Goal: Task Accomplishment & Management: Manage account settings

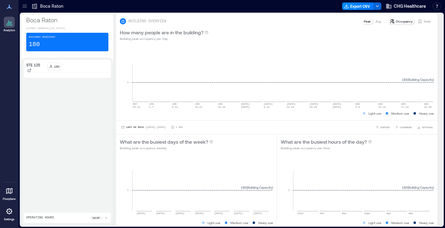
click at [10, 7] on icon at bounding box center [9, 6] width 7 height 7
click at [26, 6] on icon at bounding box center [25, 6] width 6 height 6
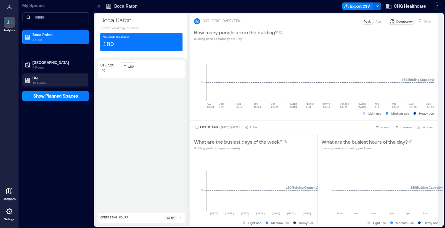
click at [38, 83] on p "10 Floors" at bounding box center [58, 82] width 52 height 5
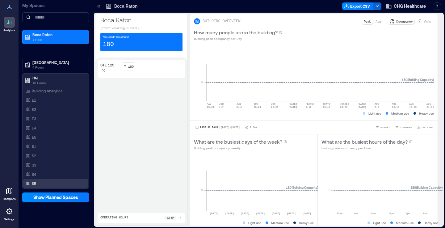
click at [32, 182] on p "S5" at bounding box center [34, 183] width 4 height 5
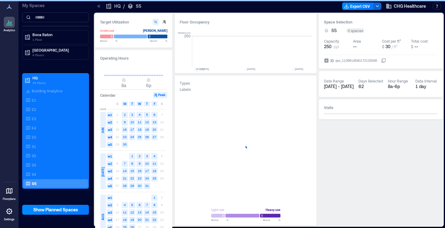
scroll to position [0, 1237]
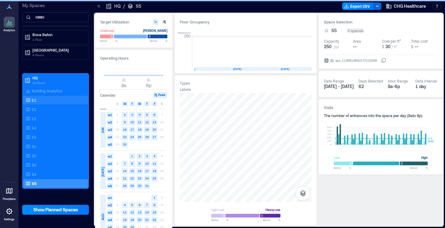
click at [30, 99] on icon at bounding box center [28, 100] width 5 height 5
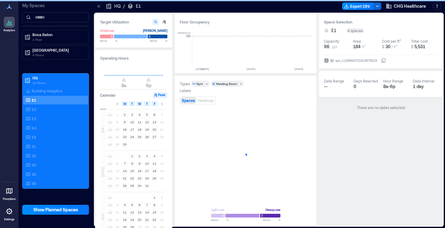
scroll to position [0, 1246]
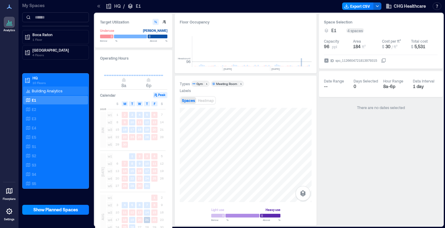
click at [39, 90] on p "Building Analytics" at bounding box center [47, 90] width 31 height 5
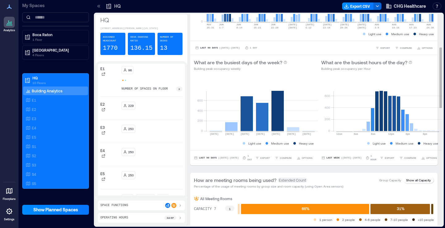
scroll to position [76, 0]
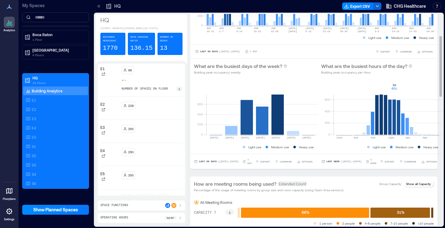
click at [399, 108] on rect at bounding box center [388, 108] width 109 height 53
click at [37, 81] on p "10 Floors" at bounding box center [58, 82] width 52 height 5
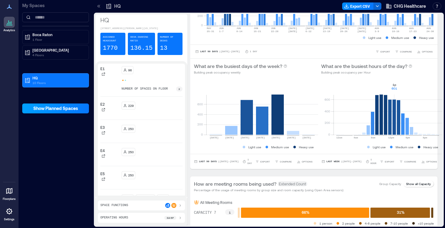
click at [60, 108] on span "Show Planned Spaces" at bounding box center [55, 108] width 45 height 6
click at [57, 107] on span "Hide Planned Spaces" at bounding box center [55, 108] width 43 height 6
click at [29, 77] on icon at bounding box center [27, 80] width 6 height 6
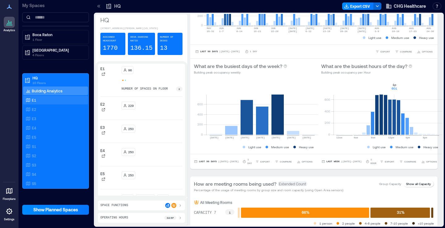
click at [34, 98] on p "E1" at bounding box center [34, 100] width 4 height 5
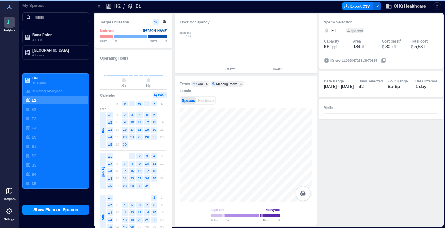
scroll to position [0, 1237]
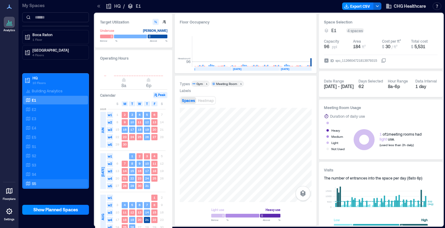
click at [33, 184] on p "S5" at bounding box center [34, 183] width 4 height 5
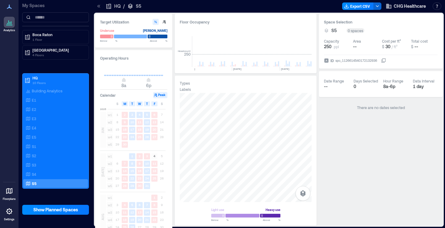
click at [10, 191] on icon at bounding box center [9, 190] width 7 height 7
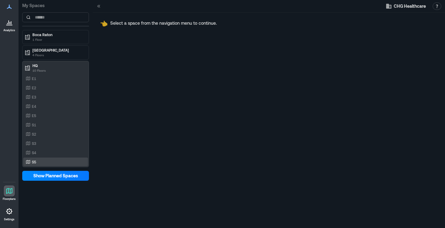
click at [34, 162] on p "S5" at bounding box center [34, 161] width 4 height 5
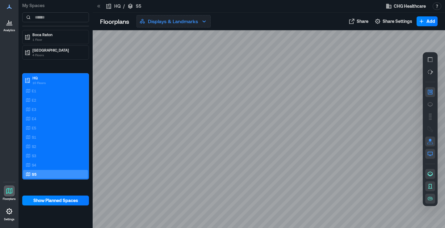
click at [205, 21] on icon "button" at bounding box center [203, 21] width 3 height 2
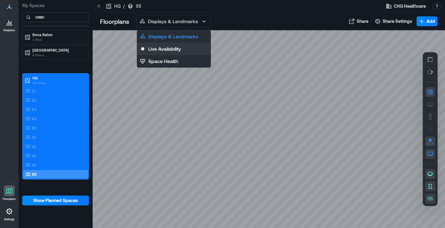
click at [170, 49] on p "Live Availability" at bounding box center [164, 48] width 33 height 7
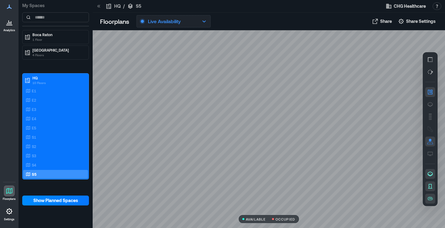
click at [204, 20] on icon "button" at bounding box center [203, 21] width 7 height 7
click at [119, 37] on div at bounding box center [269, 129] width 352 height 198
click at [108, 6] on icon at bounding box center [109, 6] width 6 height 6
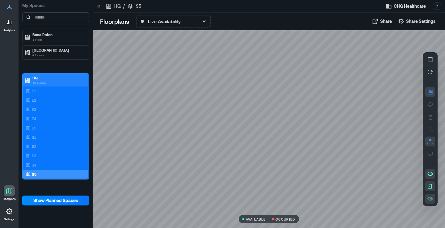
click at [28, 82] on icon at bounding box center [27, 80] width 6 height 6
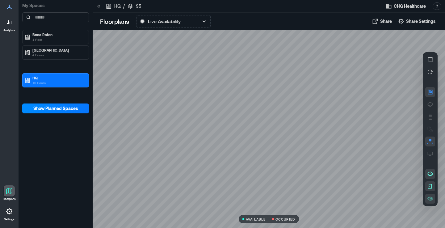
click at [8, 23] on icon at bounding box center [8, 22] width 1 height 4
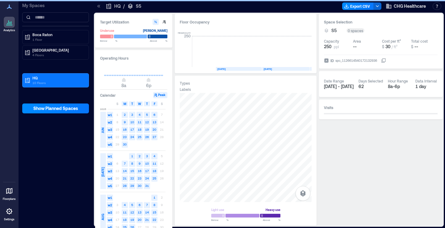
scroll to position [0, 1237]
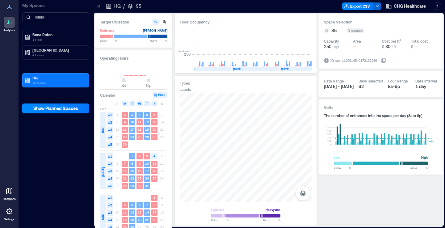
click at [9, 7] on icon at bounding box center [9, 7] width 5 height 4
click at [10, 7] on icon at bounding box center [9, 6] width 7 height 7
click at [43, 35] on p "Boca Raton" at bounding box center [58, 34] width 52 height 5
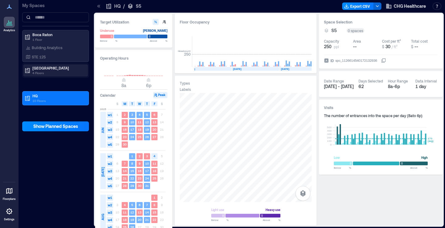
click at [44, 71] on p "4 Floors" at bounding box center [58, 72] width 52 height 5
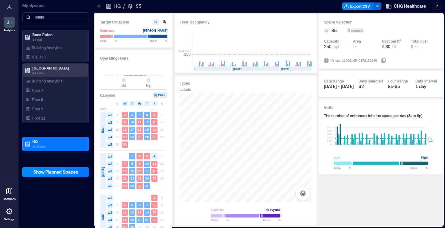
click at [31, 68] on div "Fort Lauderdale 4 Floors" at bounding box center [54, 70] width 60 height 10
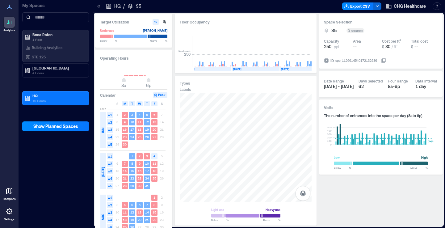
click at [10, 211] on icon at bounding box center [9, 211] width 1 height 1
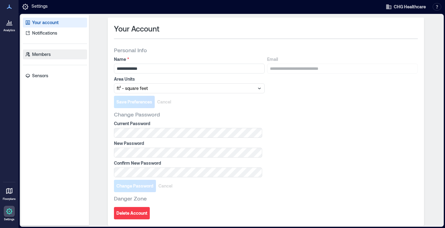
click at [35, 55] on p "Members" at bounding box center [41, 54] width 19 height 6
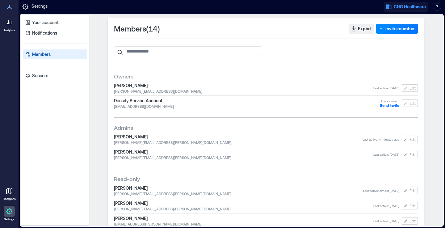
click at [395, 6] on span "CHG Healthcare" at bounding box center [410, 7] width 32 height 6
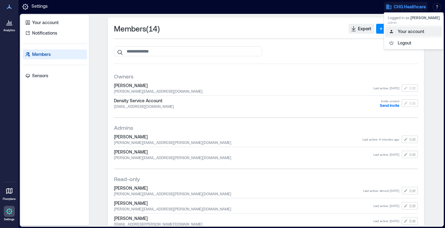
click at [403, 28] on button "Your account" at bounding box center [413, 32] width 57 height 10
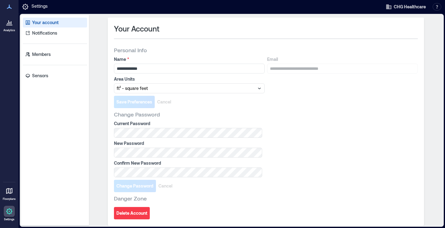
click at [9, 25] on icon at bounding box center [9, 25] width 6 height 1
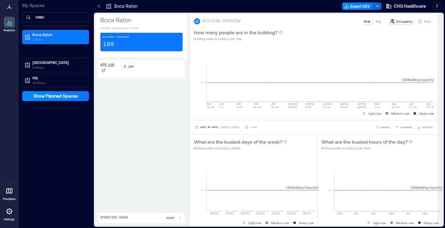
click at [111, 7] on icon at bounding box center [109, 6] width 6 height 6
click at [395, 6] on span "CHG Healthcare" at bounding box center [410, 6] width 32 height 6
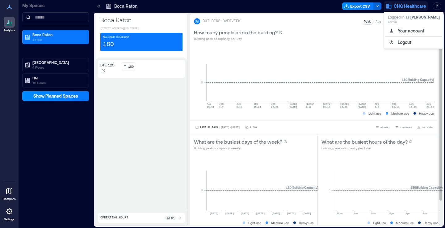
click at [302, 47] on div "0 MAY 25-31 JUN 1-7 JUN 8-14 JUN 15-21 JUN 22-28 JUN 29 JUL 5 JUL 6-12 JUL 13-1…" at bounding box center [313, 82] width 247 height 75
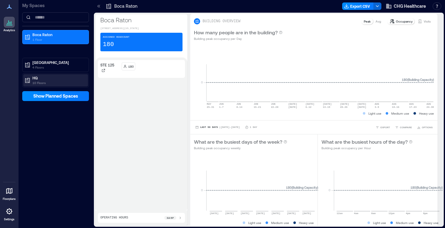
click at [41, 80] on p "10 Floors" at bounding box center [58, 82] width 52 height 5
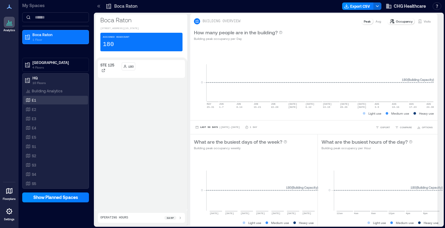
click at [32, 98] on p "E1" at bounding box center [34, 100] width 4 height 5
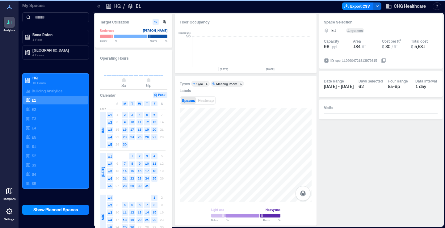
scroll to position [0, 1237]
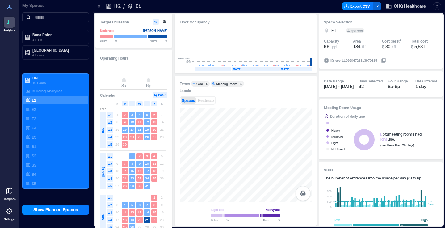
click at [100, 6] on icon at bounding box center [99, 6] width 6 height 6
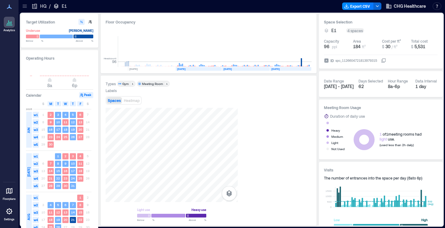
scroll to position [0, 1172]
click at [24, 6] on icon at bounding box center [25, 6] width 4 height 1
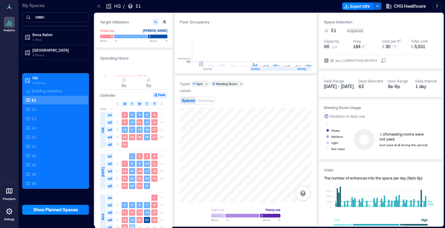
click at [132, 226] on text "26" at bounding box center [132, 227] width 4 height 4
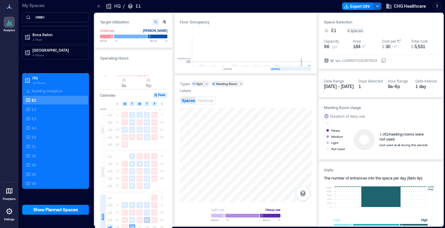
click at [11, 212] on icon at bounding box center [9, 211] width 6 height 6
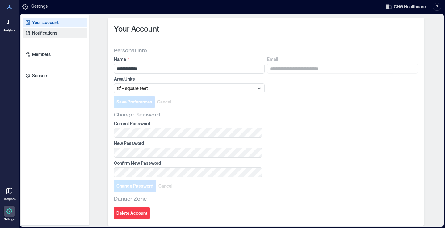
click at [44, 36] on p "Notifications" at bounding box center [44, 33] width 25 height 6
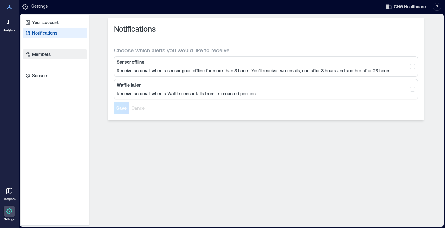
click at [42, 54] on p "Members" at bounding box center [41, 54] width 19 height 6
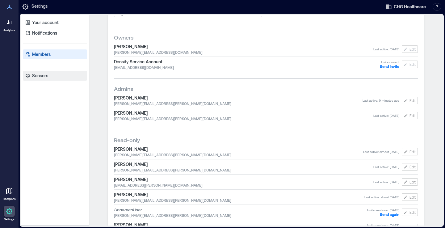
scroll to position [36, 0]
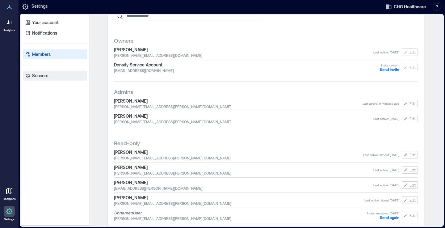
click at [48, 76] on p "Sensors" at bounding box center [40, 76] width 16 height 6
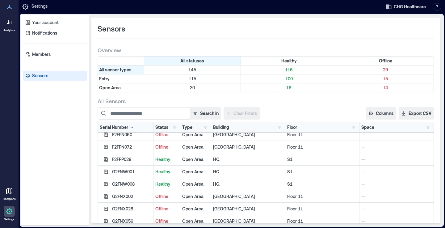
scroll to position [313, 0]
click at [279, 128] on button "button" at bounding box center [279, 127] width 7 height 6
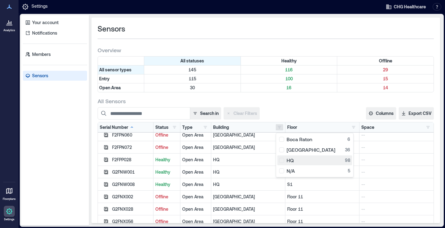
click at [285, 160] on div "HQ 98" at bounding box center [314, 160] width 71 height 6
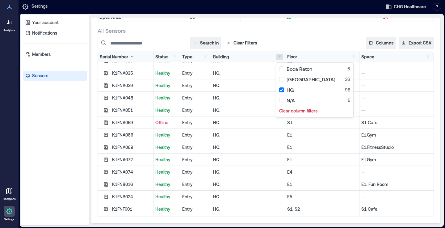
scroll to position [452, 0]
click at [106, 124] on icon "button" at bounding box center [106, 123] width 4 height 4
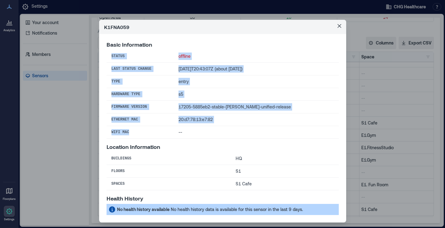
drag, startPoint x: 132, startPoint y: 133, endPoint x: 111, endPoint y: 128, distance: 22.0
click at [93, 129] on div "K1FNA059 Basic Information Status offline Last Status Change 2024-08-09T20:43:0…" at bounding box center [222, 114] width 445 height 228
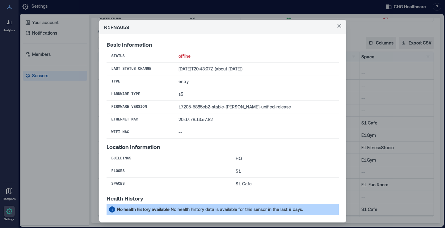
click at [149, 132] on th "WiFi MAC" at bounding box center [140, 132] width 67 height 13
drag, startPoint x: 246, startPoint y: 116, endPoint x: 163, endPoint y: 118, distance: 83.1
click at [163, 118] on tr "Ethernet MAC 20:d7:78:13:e7:82" at bounding box center [223, 119] width 232 height 13
click at [198, 95] on td "s5" at bounding box center [256, 94] width 165 height 13
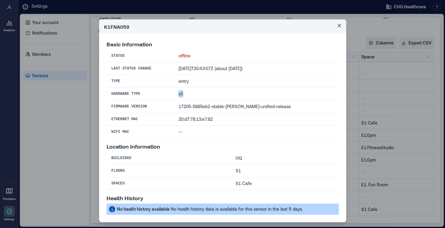
drag, startPoint x: 194, startPoint y: 95, endPoint x: 179, endPoint y: 95, distance: 14.8
click at [179, 95] on tr "Hardware Type s5" at bounding box center [223, 94] width 232 height 13
click at [338, 26] on icon "Close" at bounding box center [340, 26] width 4 height 4
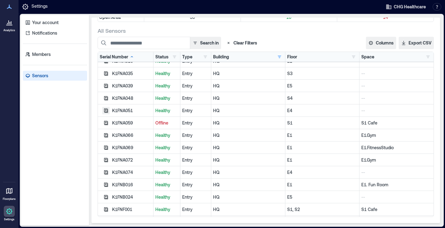
click at [106, 111] on icon "button" at bounding box center [105, 110] width 5 height 5
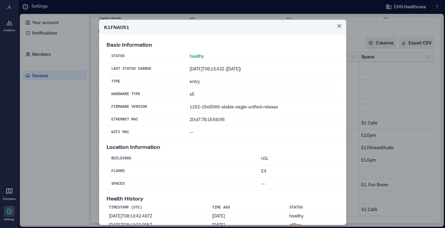
scroll to position [12, 0]
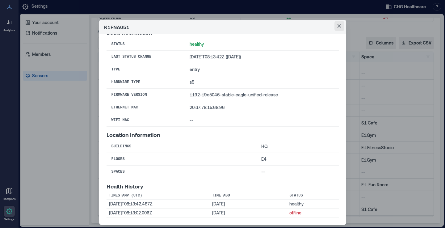
click at [338, 25] on icon "Close" at bounding box center [340, 26] width 4 height 4
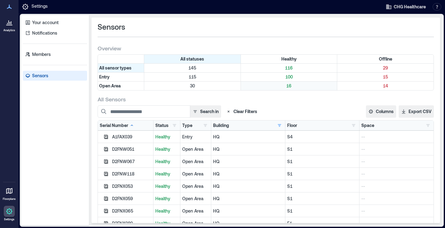
scroll to position [0, 0]
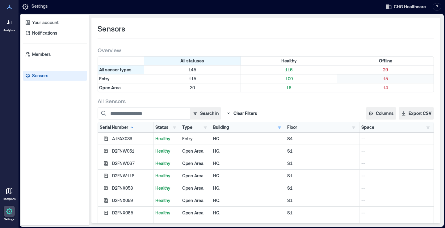
click at [385, 79] on p "15" at bounding box center [385, 79] width 94 height 6
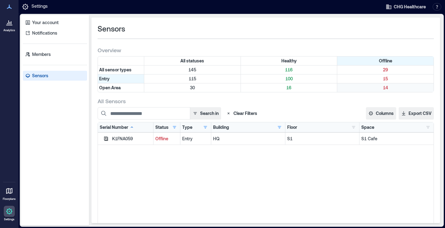
click at [389, 85] on p "14" at bounding box center [385, 88] width 94 height 6
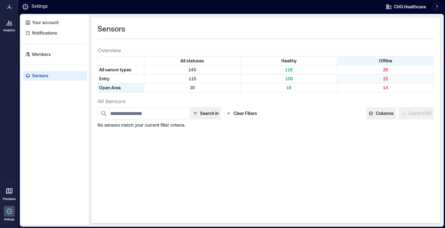
click at [388, 78] on p "15" at bounding box center [385, 79] width 94 height 6
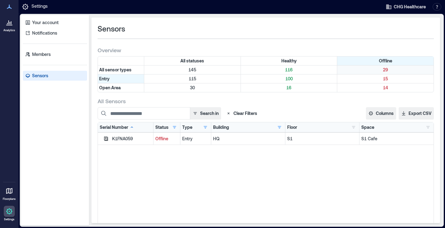
click at [389, 67] on p "29" at bounding box center [385, 70] width 94 height 6
click at [386, 69] on p "29" at bounding box center [385, 70] width 94 height 6
click at [385, 79] on p "15" at bounding box center [385, 79] width 94 height 6
click at [386, 77] on p "15" at bounding box center [385, 79] width 94 height 6
click at [378, 78] on p "15" at bounding box center [385, 79] width 94 height 6
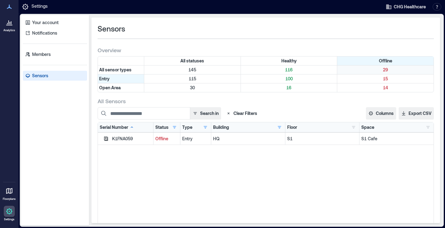
click at [388, 69] on p "29" at bounding box center [385, 70] width 94 height 6
click at [286, 81] on p "100" at bounding box center [289, 79] width 94 height 6
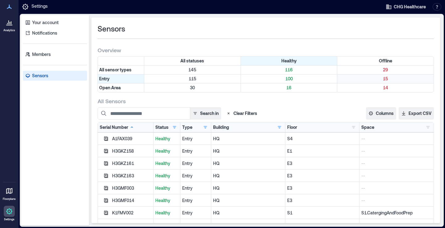
click at [385, 77] on p "15" at bounding box center [385, 79] width 94 height 6
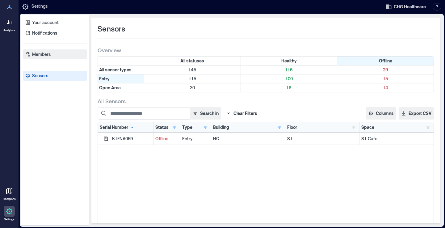
click at [41, 53] on p "Members" at bounding box center [41, 54] width 19 height 6
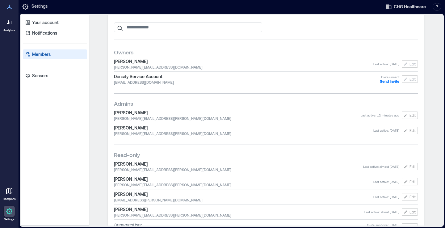
scroll to position [31, 0]
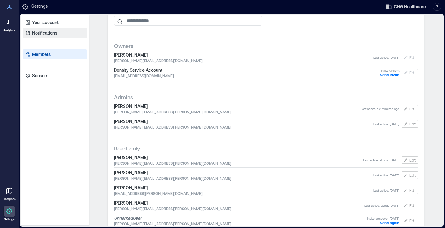
click at [41, 36] on link "Notifications" at bounding box center [55, 33] width 64 height 10
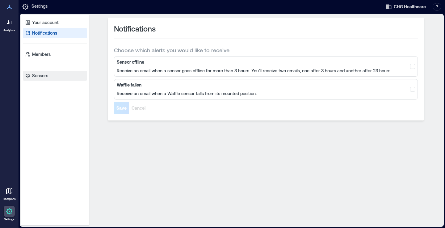
click at [45, 77] on p "Sensors" at bounding box center [40, 76] width 16 height 6
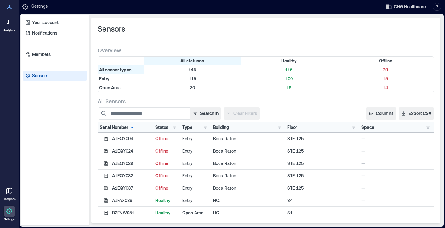
click at [11, 27] on div at bounding box center [9, 22] width 11 height 11
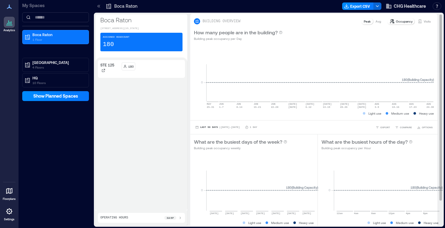
click at [378, 22] on p "Avg" at bounding box center [379, 21] width 6 height 5
click at [368, 21] on p "Peak" at bounding box center [367, 21] width 7 height 5
click at [426, 20] on p "Visits" at bounding box center [427, 21] width 7 height 5
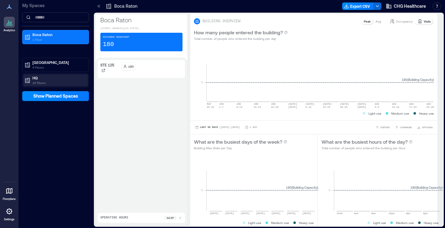
click at [36, 78] on p "HQ" at bounding box center [58, 77] width 52 height 5
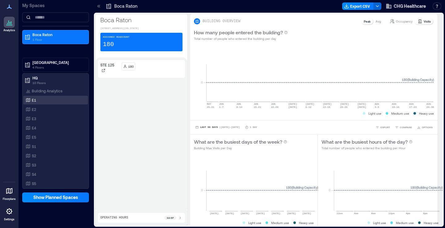
click at [32, 99] on p "E1" at bounding box center [34, 100] width 4 height 5
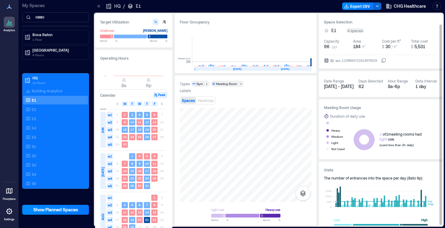
scroll to position [12, 0]
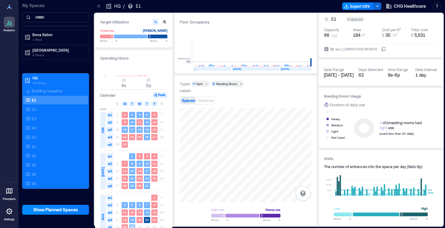
click at [134, 225] on rect at bounding box center [132, 227] width 6 height 6
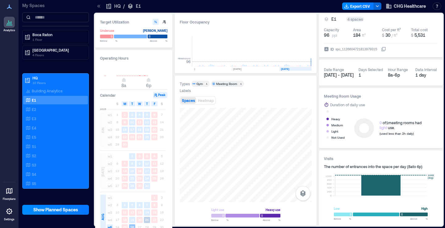
scroll to position [0, 1246]
click at [40, 54] on p "4 Floors" at bounding box center [58, 55] width 52 height 5
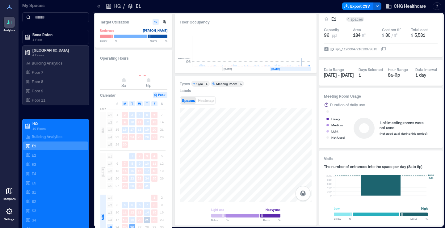
click at [35, 8] on p "My Spaces" at bounding box center [55, 5] width 67 height 6
click at [134, 7] on div "E1" at bounding box center [134, 6] width 14 height 6
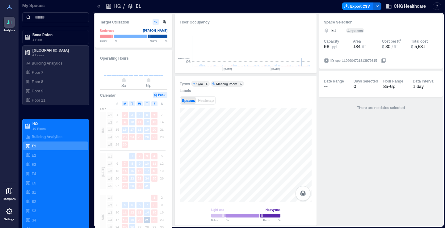
click at [101, 7] on icon at bounding box center [99, 6] width 6 height 6
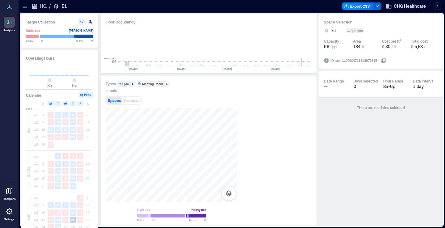
scroll to position [0, 1172]
click at [40, 5] on p "HQ" at bounding box center [43, 6] width 6 height 6
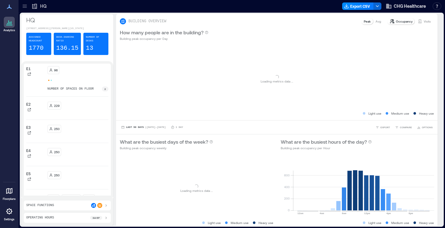
click at [26, 6] on icon at bounding box center [25, 6] width 6 height 6
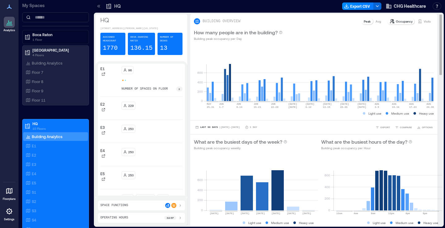
click at [247, 33] on p "How many people are in the building?" at bounding box center [236, 32] width 84 height 7
click at [436, 4] on button "button" at bounding box center [437, 5] width 9 height 7
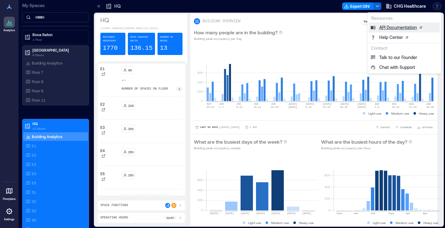
click at [390, 28] on link "API Documentation" at bounding box center [404, 28] width 71 height 10
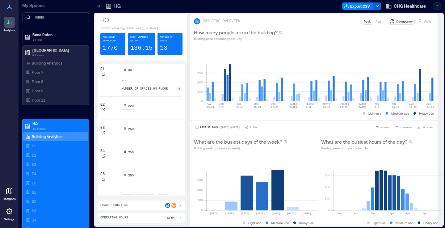
click at [436, 6] on button "button" at bounding box center [437, 5] width 9 height 7
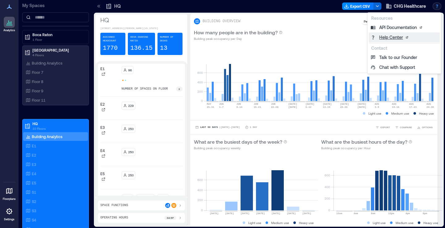
click at [381, 37] on link "Help Center" at bounding box center [404, 37] width 71 height 10
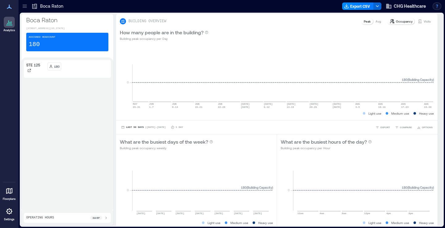
click at [436, 6] on button "button" at bounding box center [437, 5] width 9 height 7
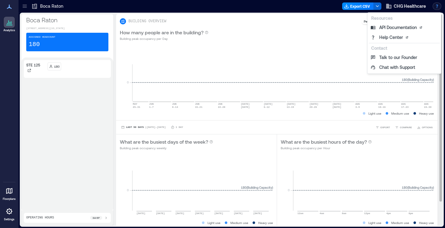
click at [311, 40] on div "How many people are in the building? Building peak occupancy per Day" at bounding box center [277, 35] width 314 height 12
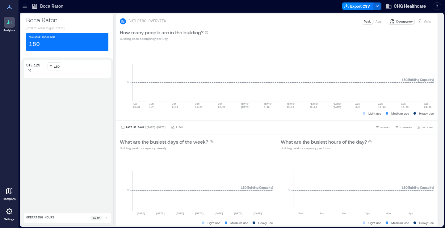
click at [9, 191] on icon at bounding box center [9, 190] width 7 height 7
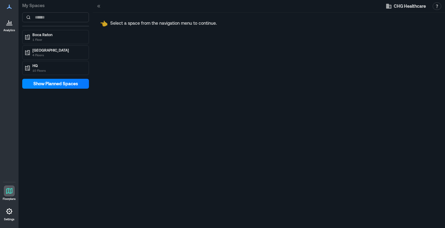
click at [12, 211] on icon at bounding box center [9, 211] width 7 height 7
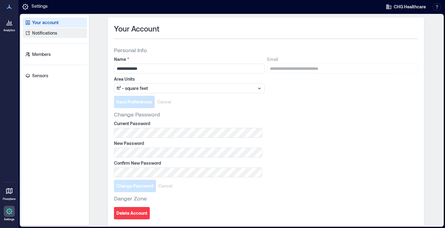
click at [36, 30] on p "Notifications" at bounding box center [44, 33] width 25 height 6
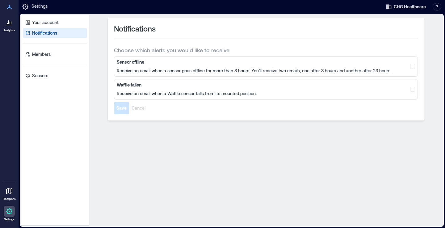
click at [178, 63] on b "Sensor offline" at bounding box center [254, 62] width 275 height 6
click at [132, 62] on b "Sensor offline" at bounding box center [254, 62] width 275 height 6
click at [204, 66] on div "Sensor offline Receive an email when a sensor goes offline for more than 3 hour…" at bounding box center [254, 66] width 275 height 15
click at [294, 75] on div "Sensor offline Receive an email when a sensor goes offline for more than 3 hour…" at bounding box center [266, 66] width 304 height 20
click at [275, 56] on div "Sensor offline Receive an email when a sensor goes offline for more than 3 hour…" at bounding box center [266, 66] width 304 height 20
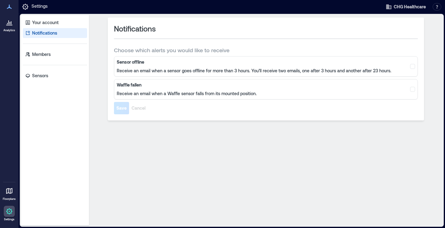
drag, startPoint x: 152, startPoint y: 24, endPoint x: 147, endPoint y: 32, distance: 9.3
click at [152, 24] on span "Notifications" at bounding box center [135, 29] width 42 height 10
click at [163, 70] on p "Receive an email when a sensor goes offline for more than 3 hours. You’ll recei…" at bounding box center [254, 71] width 275 height 6
click at [122, 66] on div "Sensor offline Receive an email when a sensor goes offline for more than 3 hour…" at bounding box center [254, 66] width 275 height 15
click at [250, 66] on div "Sensor offline Receive an email when a sensor goes offline for more than 3 hour…" at bounding box center [254, 66] width 275 height 15
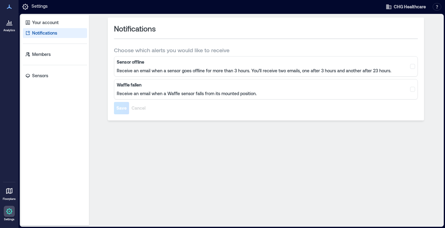
click at [169, 49] on span "Choose which alerts you would like to receive" at bounding box center [172, 49] width 116 height 7
click at [413, 66] on span at bounding box center [412, 66] width 5 height 5
click at [121, 106] on span "Save" at bounding box center [121, 108] width 10 height 6
click at [37, 22] on p "Your account" at bounding box center [45, 22] width 27 height 6
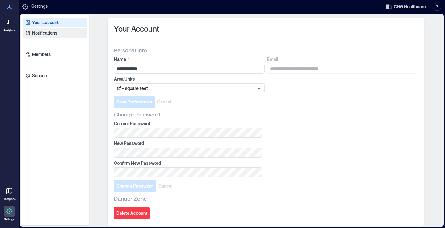
click at [47, 34] on p "Notifications" at bounding box center [44, 33] width 25 height 6
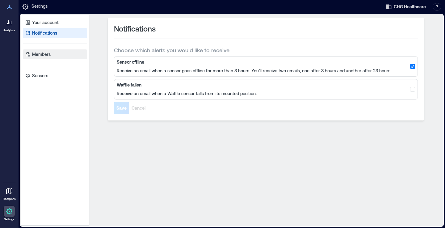
click at [39, 52] on p "Members" at bounding box center [41, 54] width 19 height 6
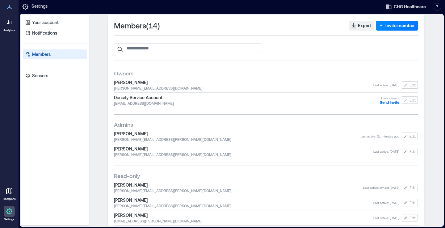
scroll to position [3, 0]
click at [132, 81] on span "[PERSON_NAME]" at bounding box center [243, 83] width 259 height 6
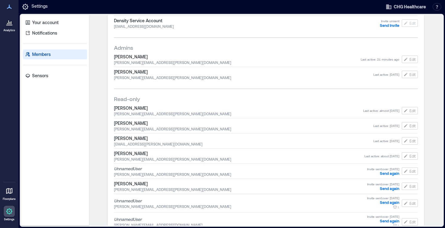
scroll to position [81, 0]
click at [409, 58] on button "Edit" at bounding box center [410, 58] width 16 height 7
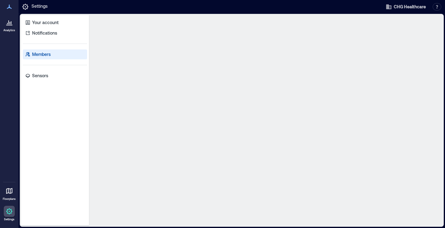
scroll to position [0, 0]
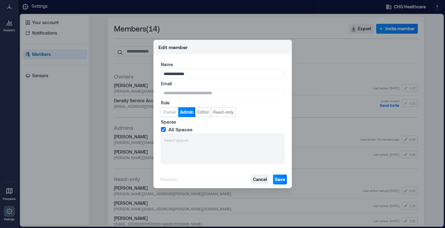
click at [263, 179] on span "Cancel" at bounding box center [260, 179] width 14 height 6
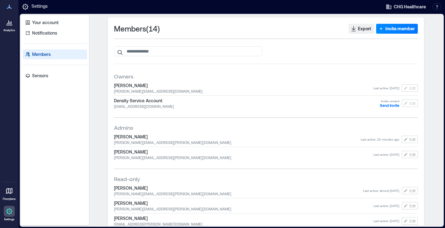
drag, startPoint x: 250, startPoint y: 92, endPoint x: 185, endPoint y: 91, distance: 64.9
click at [247, 92] on span "[PERSON_NAME][EMAIL_ADDRESS][DOMAIN_NAME]" at bounding box center [243, 91] width 259 height 5
click at [38, 74] on p "Sensors" at bounding box center [40, 76] width 16 height 6
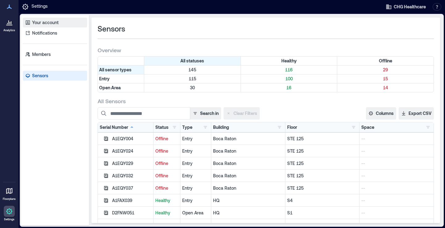
click at [42, 21] on p "Your account" at bounding box center [45, 22] width 27 height 6
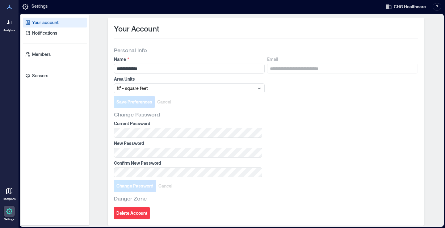
click at [11, 194] on icon at bounding box center [9, 190] width 7 height 7
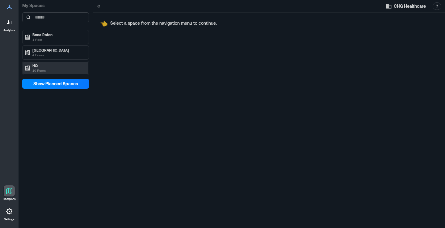
click at [35, 69] on p "10 Floors" at bounding box center [58, 70] width 52 height 5
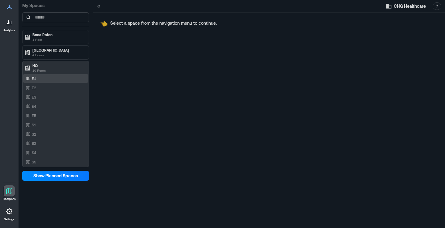
click at [31, 78] on div "E1" at bounding box center [54, 78] width 60 height 6
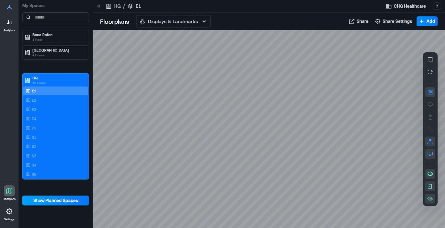
click at [61, 201] on span "Show Planned Spaces" at bounding box center [55, 200] width 45 height 6
click at [48, 203] on span "Hide Planned Spaces" at bounding box center [55, 200] width 43 height 6
click at [48, 203] on span "Show Planned Spaces" at bounding box center [55, 200] width 45 height 6
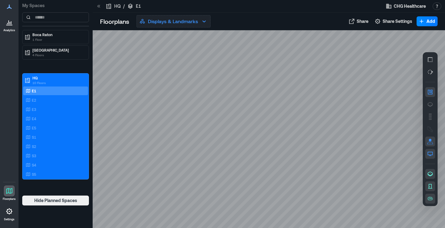
click at [205, 22] on icon "button" at bounding box center [203, 21] width 7 height 7
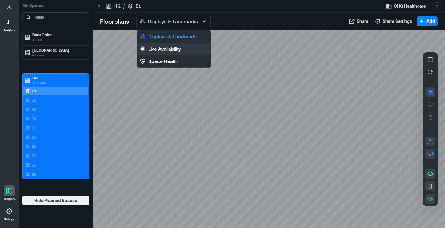
click at [167, 48] on p "Live Availability" at bounding box center [164, 48] width 33 height 7
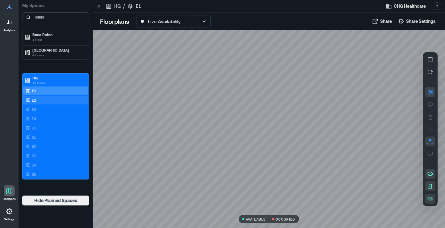
click at [32, 99] on p "E2" at bounding box center [34, 100] width 4 height 5
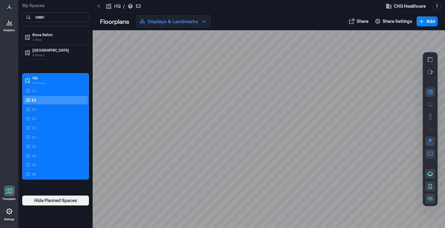
click at [206, 21] on icon "button" at bounding box center [203, 21] width 7 height 7
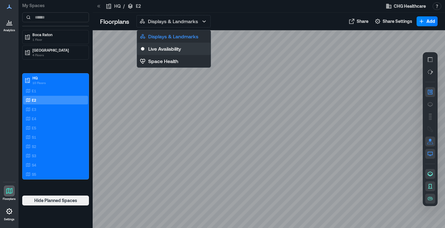
click at [167, 49] on p "Live Availability" at bounding box center [164, 48] width 33 height 7
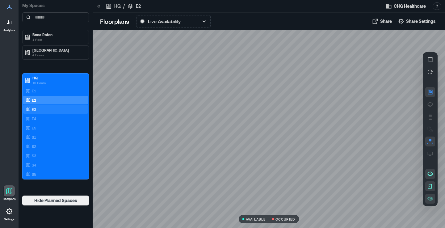
click at [32, 108] on p "E3" at bounding box center [34, 109] width 4 height 5
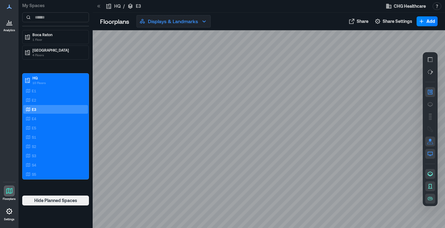
click at [207, 20] on icon "button" at bounding box center [203, 21] width 7 height 7
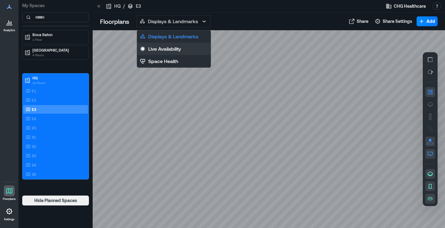
click at [167, 48] on p "Live Availability" at bounding box center [164, 48] width 33 height 7
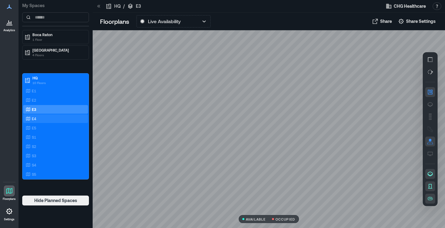
click at [33, 117] on p "E4" at bounding box center [34, 118] width 4 height 5
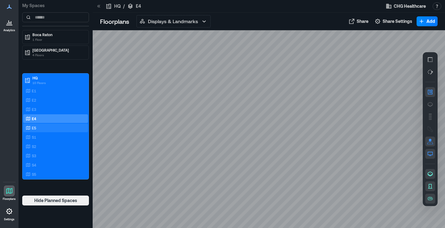
click at [32, 127] on p "E5" at bounding box center [34, 127] width 4 height 5
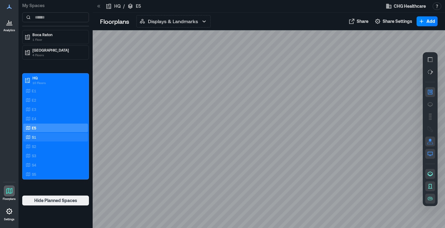
click at [34, 137] on p "S1" at bounding box center [34, 137] width 4 height 5
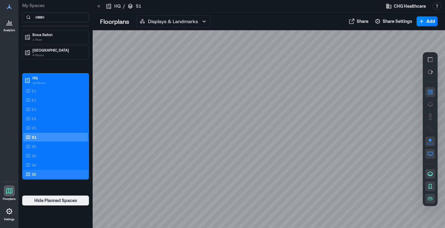
click at [33, 174] on p "S5" at bounding box center [34, 174] width 4 height 5
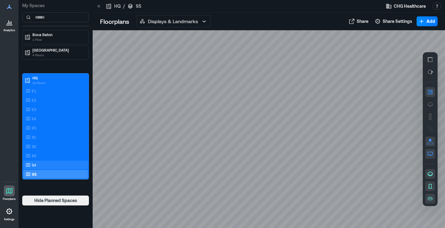
click at [33, 167] on p "S4" at bounding box center [34, 164] width 4 height 5
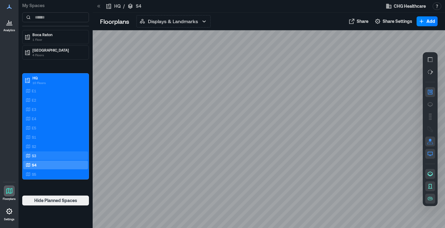
click at [33, 156] on p "S3" at bounding box center [34, 155] width 4 height 5
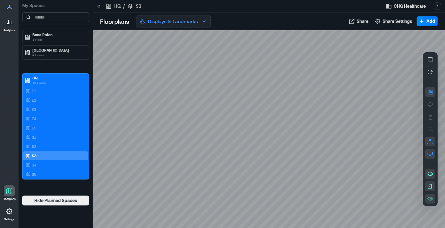
click at [206, 20] on icon "button" at bounding box center [203, 21] width 7 height 7
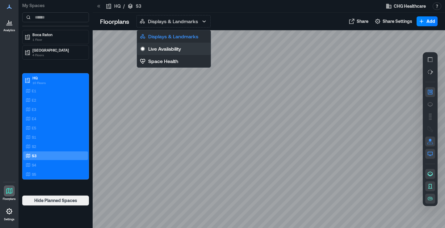
click at [175, 48] on p "Live Availability" at bounding box center [164, 48] width 33 height 7
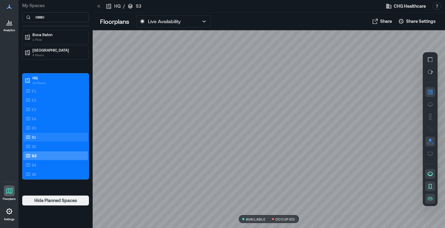
click at [28, 135] on icon at bounding box center [28, 137] width 5 height 5
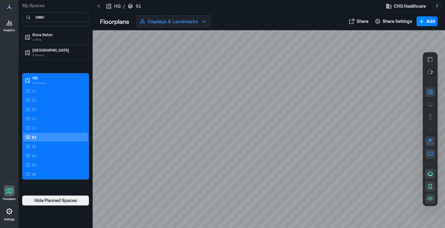
click at [204, 20] on icon "button" at bounding box center [203, 21] width 7 height 7
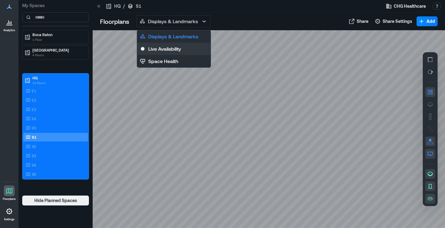
click at [168, 45] on p "Live Availability" at bounding box center [164, 48] width 33 height 7
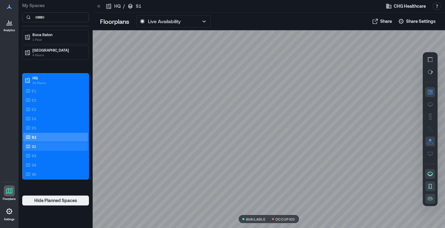
click at [31, 145] on div "S2" at bounding box center [54, 146] width 60 height 6
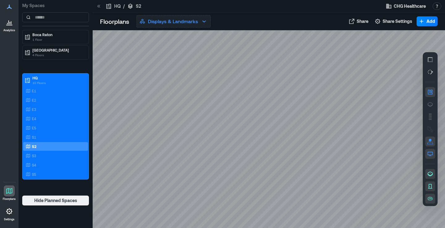
click at [201, 21] on icon "button" at bounding box center [203, 21] width 7 height 7
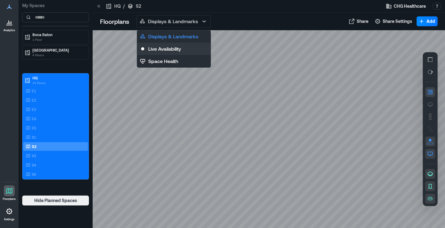
click at [163, 46] on p "Live Availability" at bounding box center [164, 48] width 33 height 7
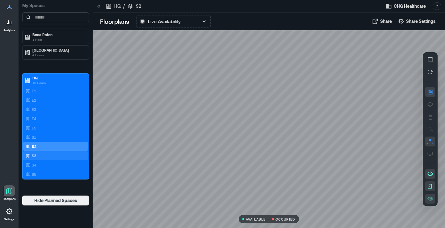
click at [29, 153] on icon at bounding box center [28, 155] width 5 height 5
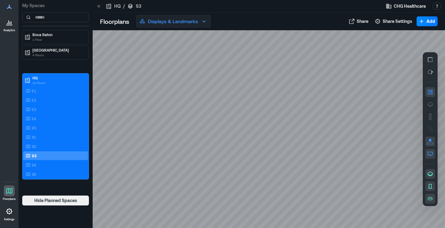
click at [208, 21] on icon "button" at bounding box center [203, 21] width 7 height 7
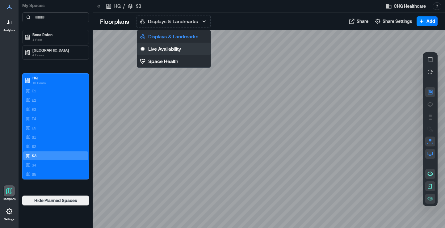
click at [158, 48] on p "Live Availability" at bounding box center [164, 48] width 33 height 7
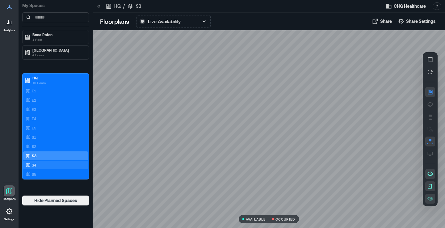
click at [28, 162] on div "S4" at bounding box center [55, 165] width 65 height 9
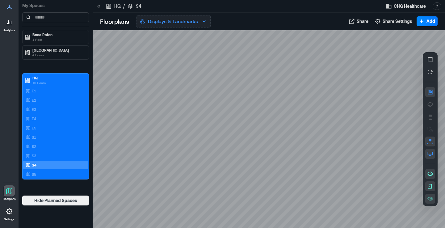
click at [208, 21] on icon "button" at bounding box center [203, 21] width 7 height 7
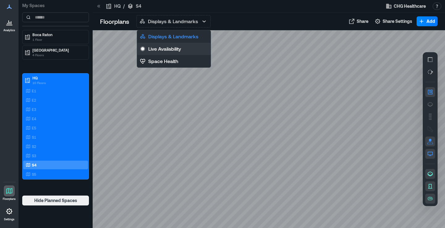
click at [175, 48] on p "Live Availability" at bounding box center [164, 48] width 33 height 7
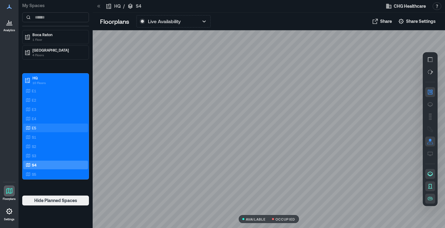
click at [28, 127] on icon at bounding box center [28, 127] width 5 height 5
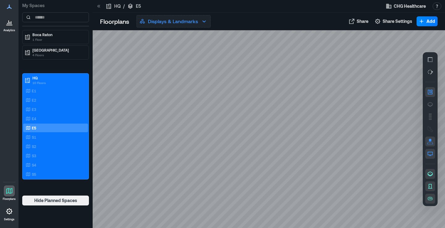
click at [202, 24] on icon "button" at bounding box center [203, 21] width 7 height 7
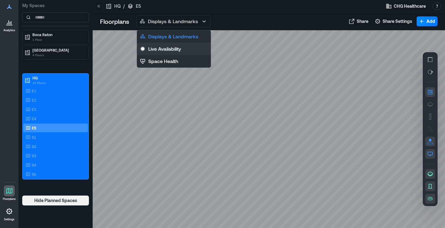
click at [176, 53] on button "Live Availability" at bounding box center [174, 49] width 74 height 12
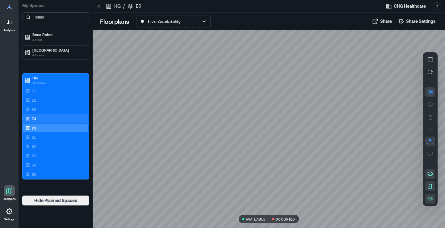
click at [36, 119] on p "E4" at bounding box center [34, 118] width 4 height 5
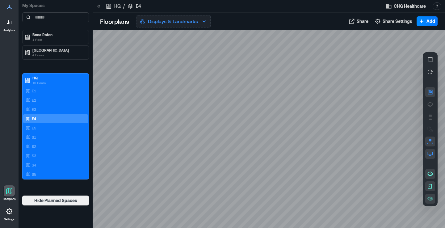
drag, startPoint x: 203, startPoint y: 22, endPoint x: 199, endPoint y: 26, distance: 5.5
click at [203, 22] on icon "button" at bounding box center [203, 21] width 7 height 7
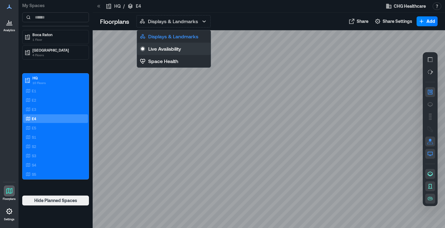
click at [171, 51] on p "Live Availability" at bounding box center [164, 48] width 33 height 7
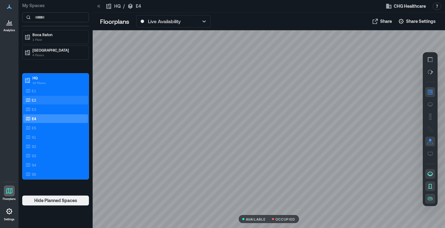
drag, startPoint x: 40, startPoint y: 110, endPoint x: 52, endPoint y: 97, distance: 16.8
click at [40, 110] on div "E3" at bounding box center [54, 109] width 60 height 6
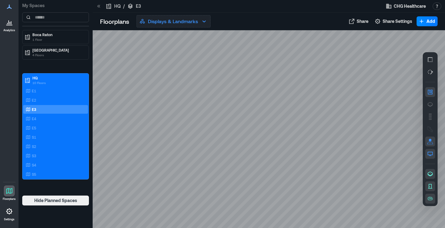
click at [207, 21] on icon "button" at bounding box center [203, 21] width 7 height 7
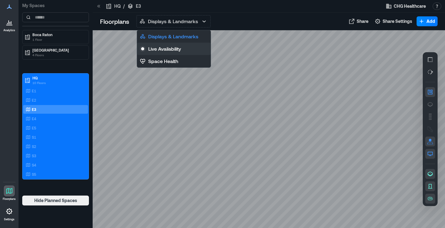
click at [169, 49] on p "Live Availability" at bounding box center [164, 48] width 33 height 7
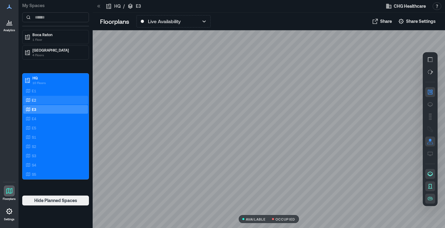
click at [26, 98] on icon at bounding box center [28, 100] width 5 height 5
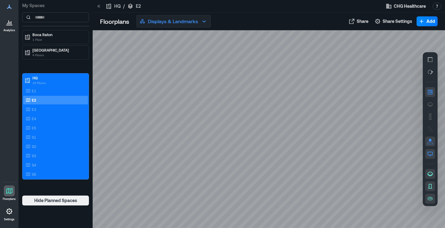
click at [203, 23] on icon "button" at bounding box center [203, 21] width 7 height 7
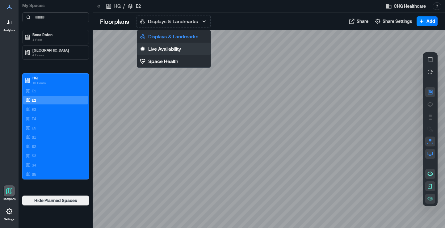
click at [178, 48] on p "Live Availability" at bounding box center [164, 48] width 33 height 7
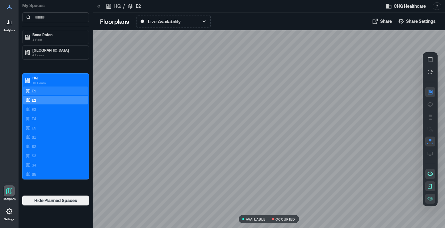
click at [32, 90] on p "E1" at bounding box center [34, 90] width 4 height 5
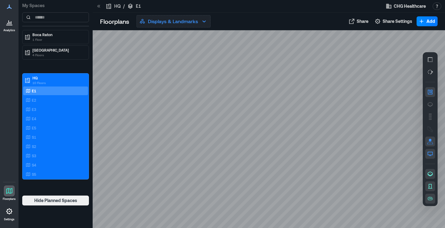
click at [204, 22] on icon "button" at bounding box center [203, 21] width 7 height 7
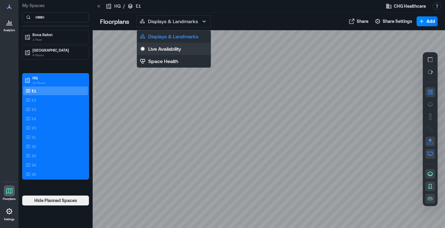
click at [162, 45] on p "Live Availability" at bounding box center [164, 48] width 33 height 7
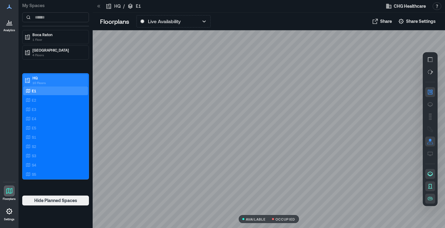
click at [43, 77] on p "HQ" at bounding box center [58, 77] width 52 height 5
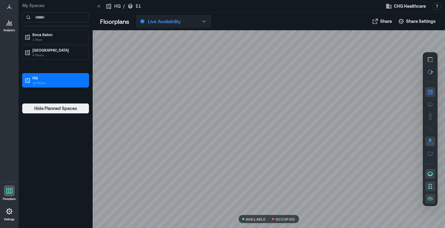
click at [200, 22] on icon "button" at bounding box center [203, 21] width 7 height 7
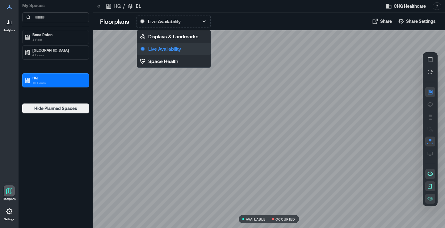
click at [166, 48] on p "Live Availability" at bounding box center [164, 48] width 33 height 7
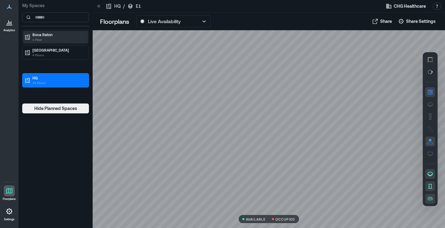
click at [32, 36] on div "Boca Raton 1 Floor" at bounding box center [54, 37] width 60 height 10
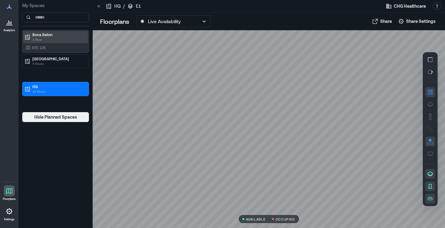
click at [54, 38] on p "1 Floor" at bounding box center [58, 39] width 52 height 5
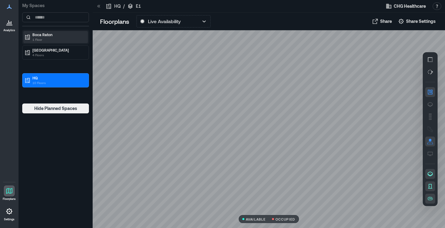
click at [53, 39] on p "1 Floor" at bounding box center [58, 39] width 52 height 5
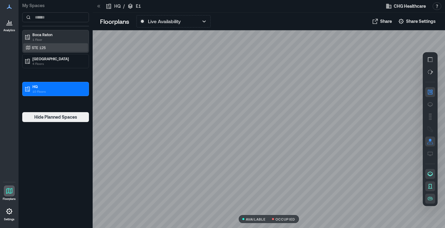
click at [42, 48] on p "STE 125" at bounding box center [39, 47] width 14 height 5
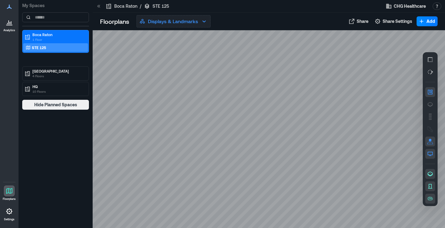
click at [205, 21] on icon "button" at bounding box center [203, 21] width 7 height 7
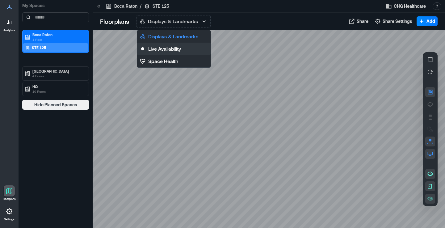
click at [177, 48] on p "Live Availability" at bounding box center [164, 48] width 33 height 7
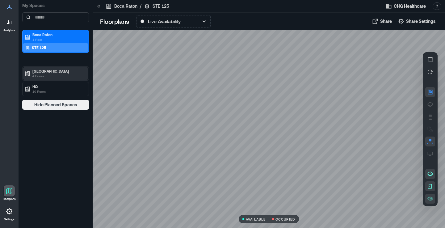
click at [52, 71] on p "[GEOGRAPHIC_DATA]" at bounding box center [58, 71] width 52 height 5
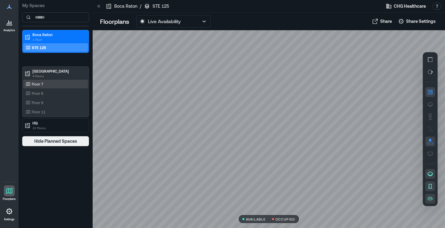
click at [36, 86] on div "Floor 7" at bounding box center [54, 84] width 60 height 6
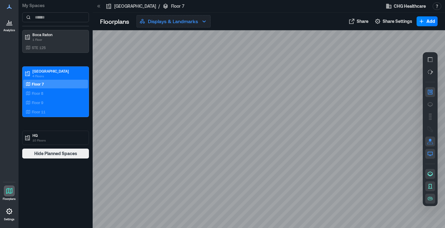
click at [204, 23] on icon "button" at bounding box center [203, 21] width 7 height 7
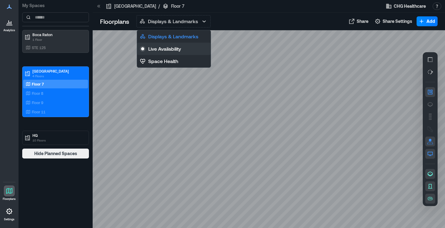
click at [170, 46] on p "Live Availability" at bounding box center [164, 48] width 33 height 7
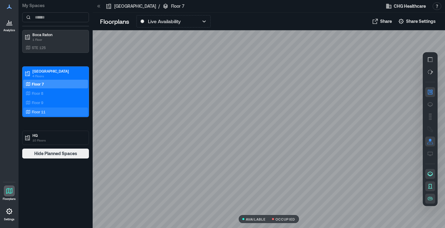
click at [40, 111] on p "Floor 11" at bounding box center [39, 111] width 14 height 5
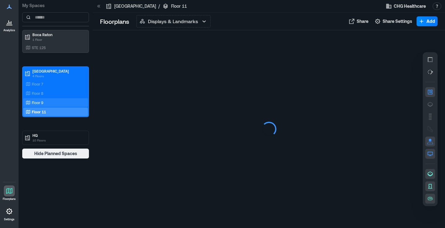
click at [31, 101] on div "Floor 9" at bounding box center [54, 102] width 60 height 6
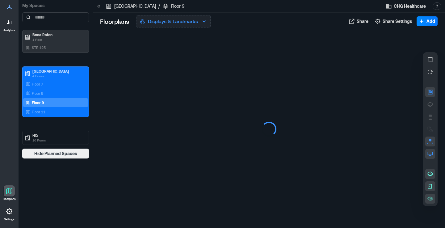
click at [203, 18] on icon "button" at bounding box center [203, 21] width 7 height 7
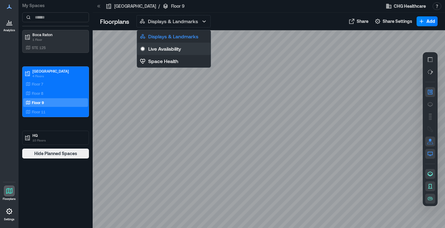
click at [165, 47] on p "Live Availability" at bounding box center [164, 48] width 33 height 7
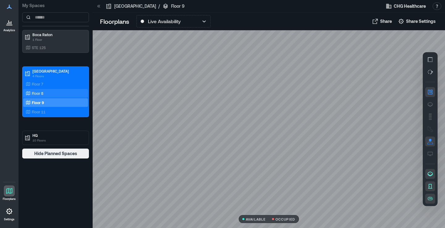
click at [39, 90] on div "Floor 8" at bounding box center [55, 93] width 65 height 9
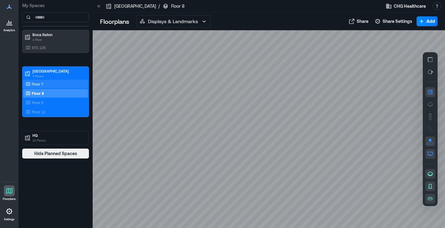
click at [40, 84] on p "Floor 7" at bounding box center [37, 84] width 11 height 5
drag, startPoint x: 7, startPoint y: 22, endPoint x: 3, endPoint y: 22, distance: 4.0
click at [6, 22] on icon at bounding box center [9, 22] width 7 height 7
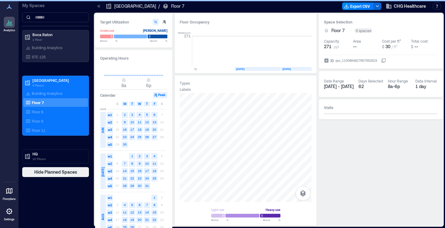
scroll to position [0, 1237]
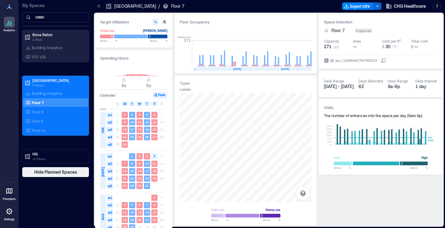
click at [10, 25] on icon at bounding box center [9, 22] width 7 height 7
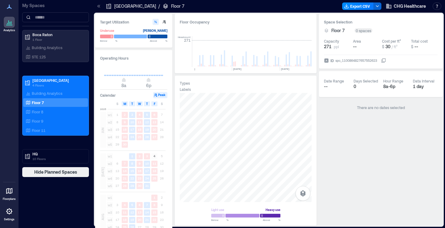
click at [11, 191] on icon at bounding box center [9, 190] width 7 height 7
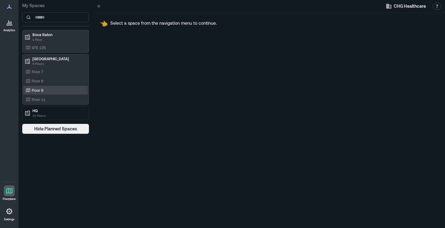
drag, startPoint x: 38, startPoint y: 97, endPoint x: 37, endPoint y: 89, distance: 8.1
click at [37, 97] on p "Floor 11" at bounding box center [39, 99] width 14 height 5
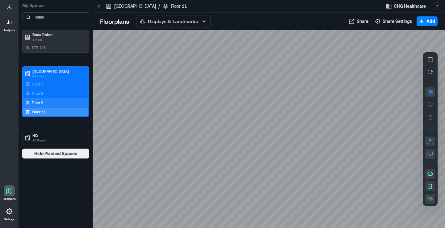
click at [38, 102] on p "Floor 9" at bounding box center [37, 102] width 11 height 5
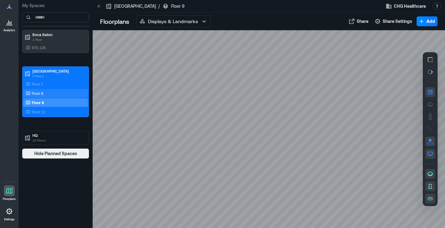
click at [37, 92] on p "Floor 8" at bounding box center [37, 93] width 11 height 5
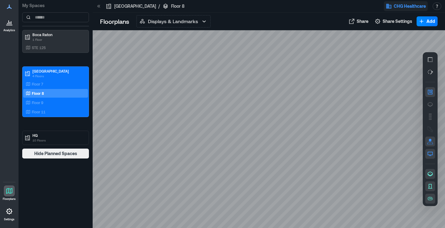
click at [400, 5] on span "CHG Healthcare" at bounding box center [410, 6] width 32 height 6
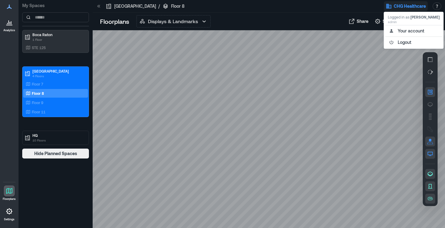
click at [272, 27] on div "Displays & Landmarks Displays & Landmarks Live Availability Space Health" at bounding box center [238, 21] width 203 height 12
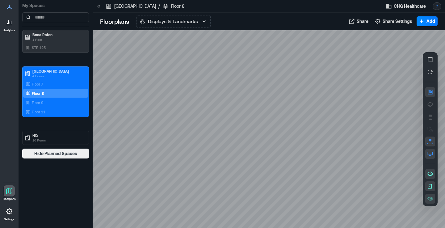
click at [437, 5] on button "button" at bounding box center [437, 5] width 9 height 7
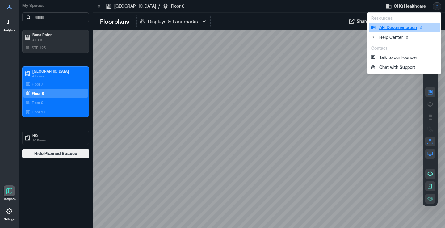
click at [387, 29] on link "API Documentation" at bounding box center [404, 28] width 71 height 10
